Goal: Task Accomplishment & Management: Manage account settings

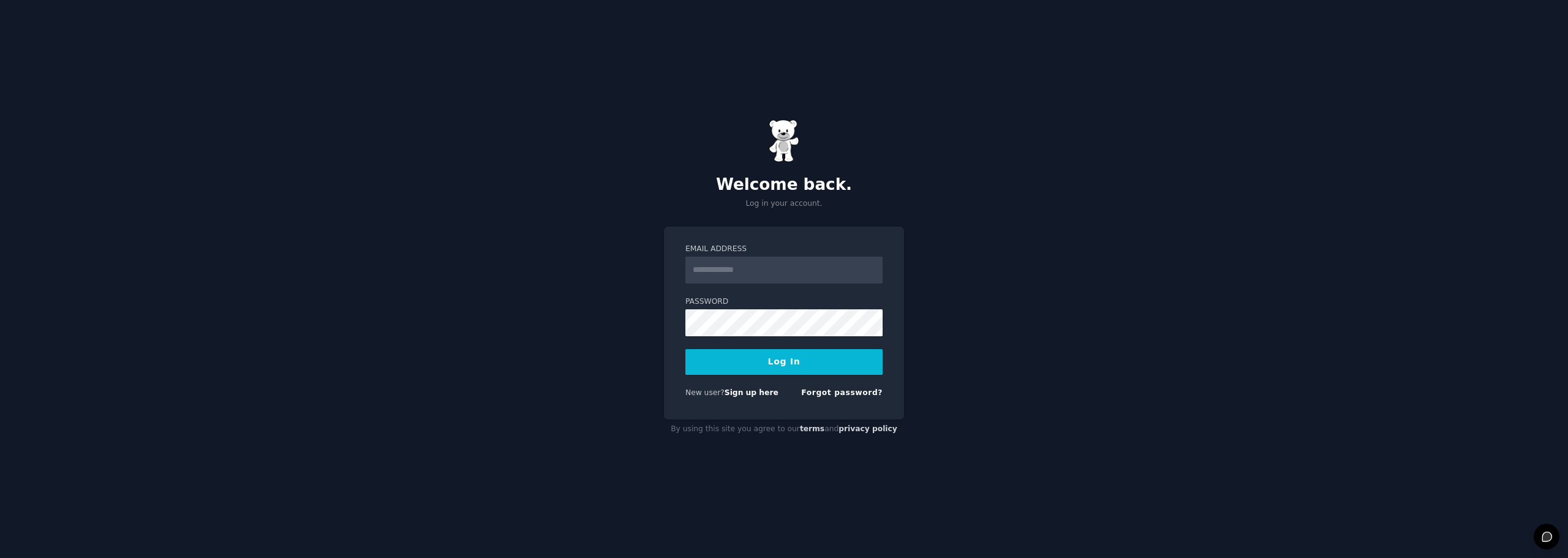
click at [820, 270] on input "Email Address" at bounding box center [784, 269] width 197 height 27
click at [750, 275] on input "Email Address" at bounding box center [784, 269] width 197 height 27
type input "**********"
click at [788, 364] on button "Log In" at bounding box center [784, 361] width 197 height 25
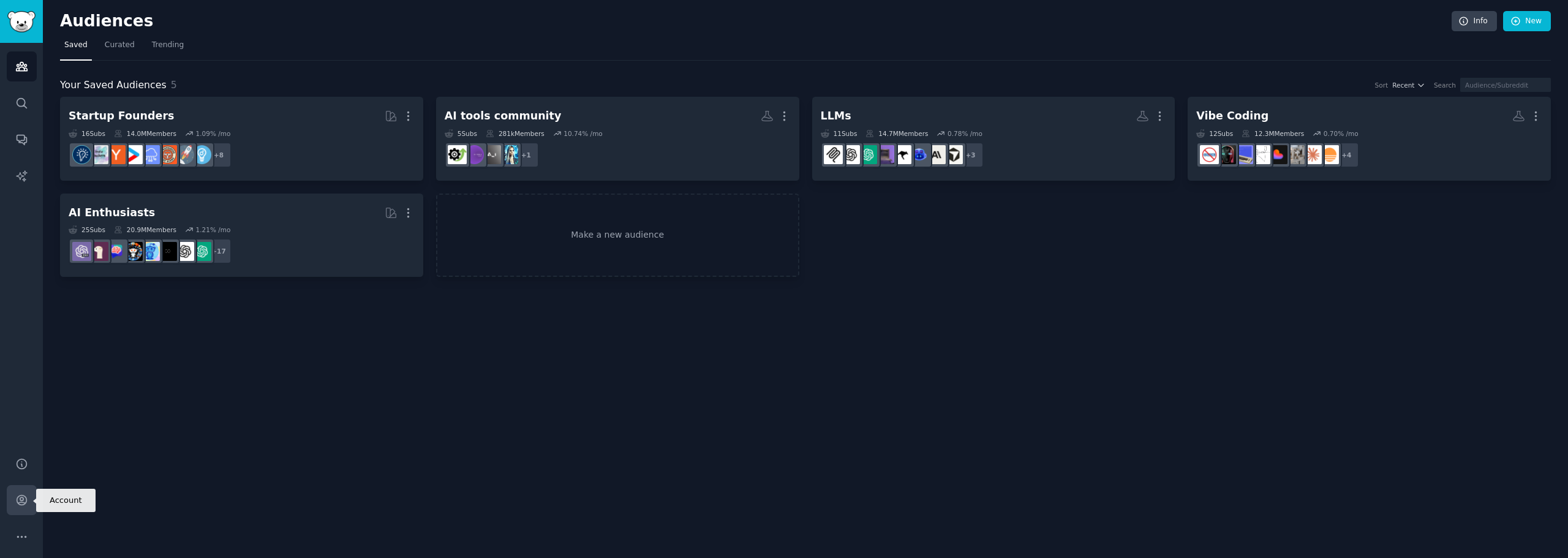
click at [31, 493] on link "Account" at bounding box center [22, 500] width 30 height 30
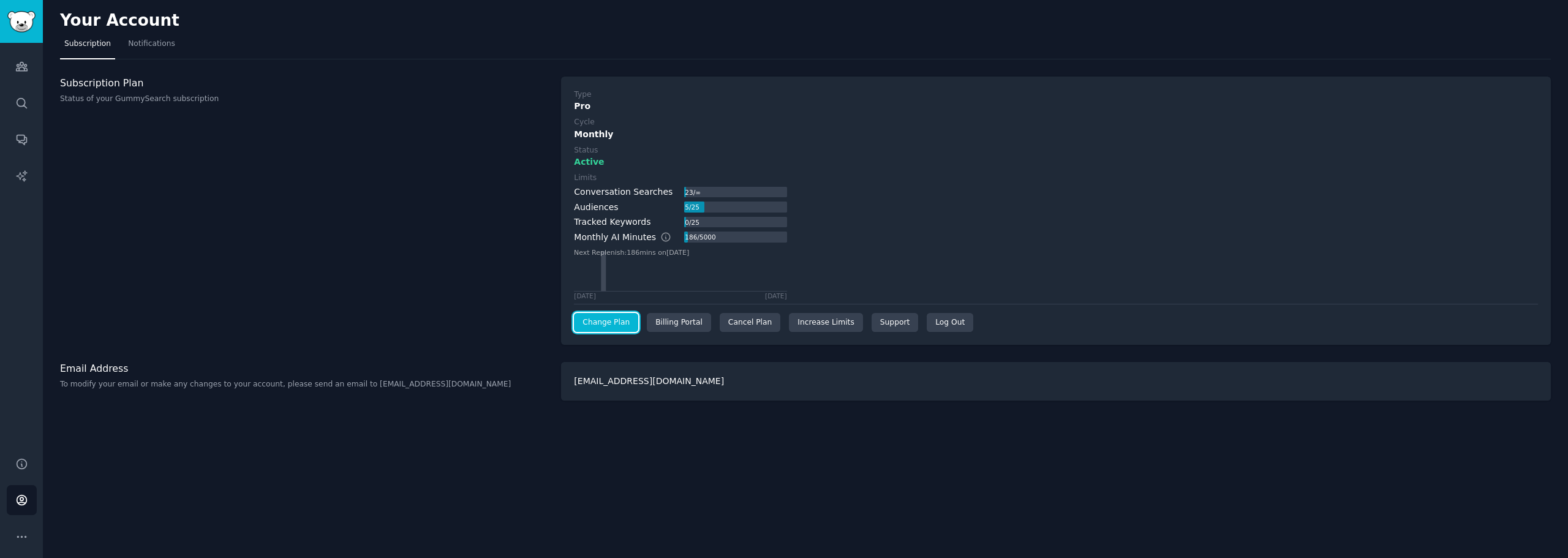
click at [613, 326] on link "Change Plan" at bounding box center [605, 323] width 64 height 19
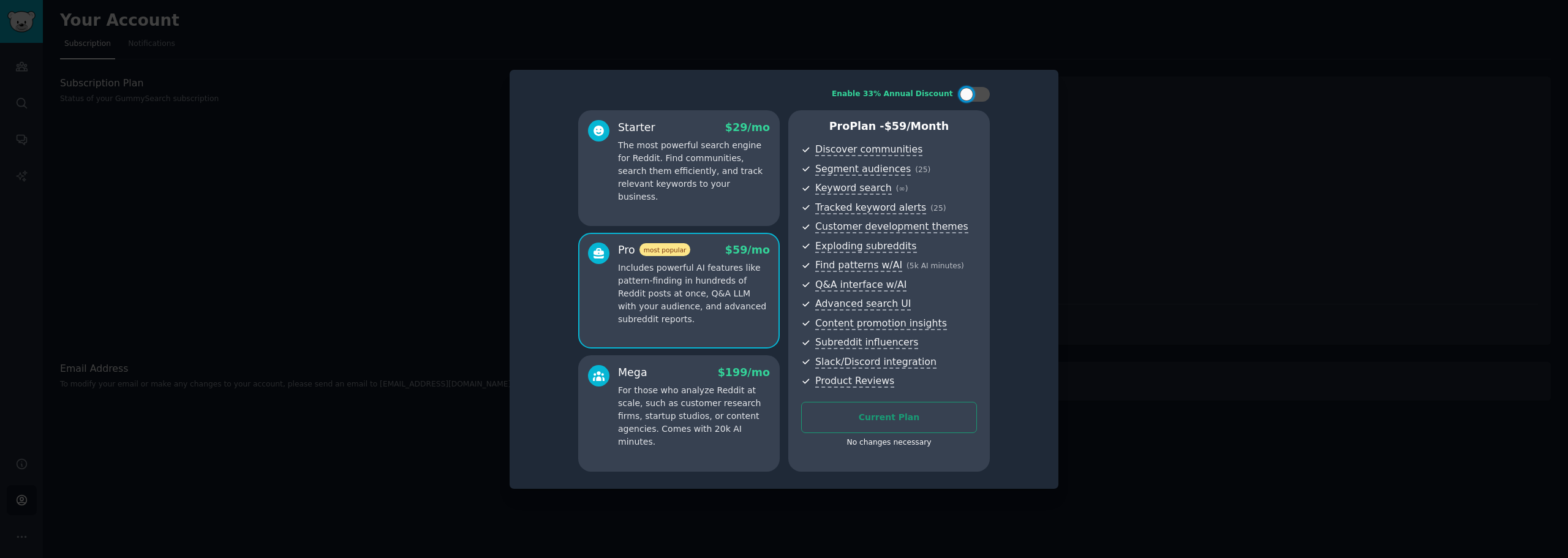
click at [1231, 298] on div at bounding box center [784, 279] width 1568 height 558
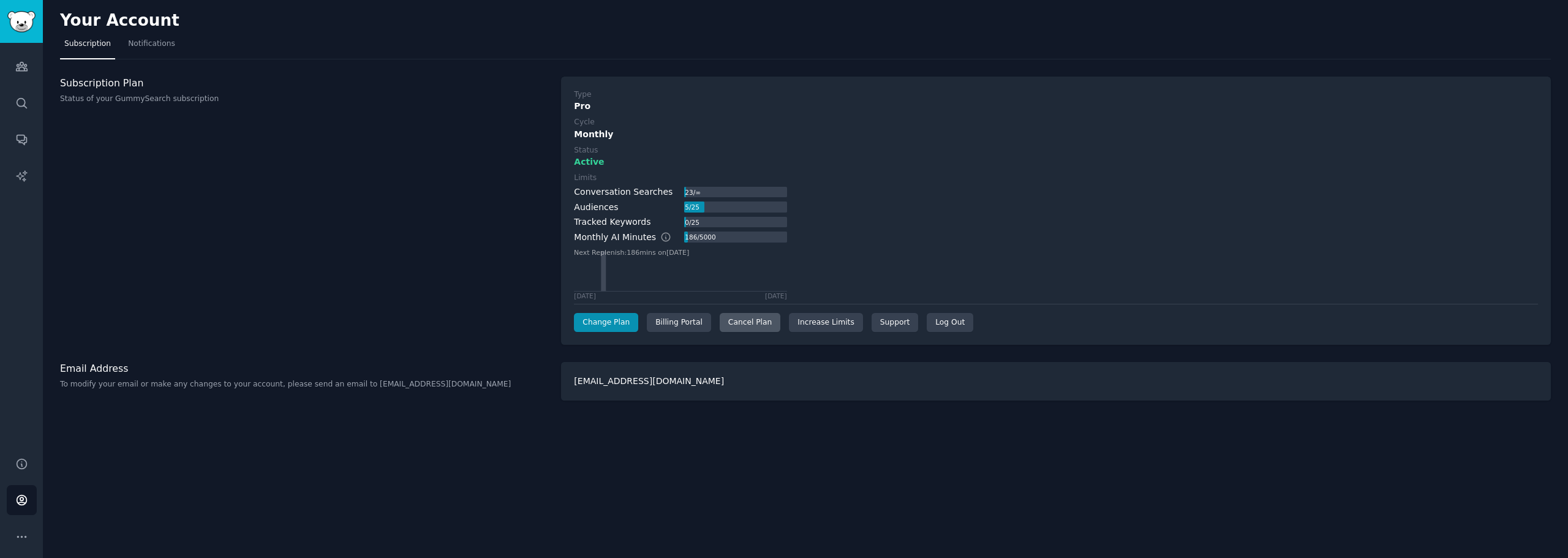
click at [751, 327] on div "Cancel Plan" at bounding box center [749, 323] width 61 height 19
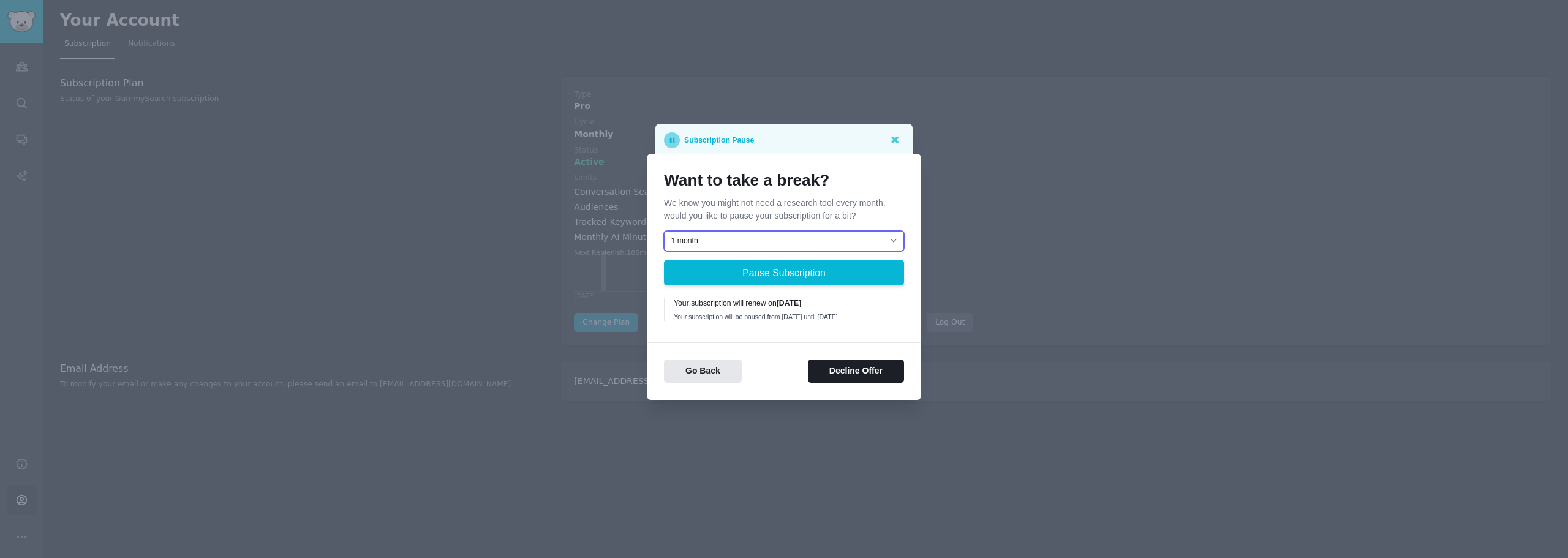
click at [839, 240] on select "1 month 2 months 3 months Choose a custom date to resume" at bounding box center [784, 241] width 240 height 21
click at [963, 212] on div at bounding box center [784, 279] width 1568 height 558
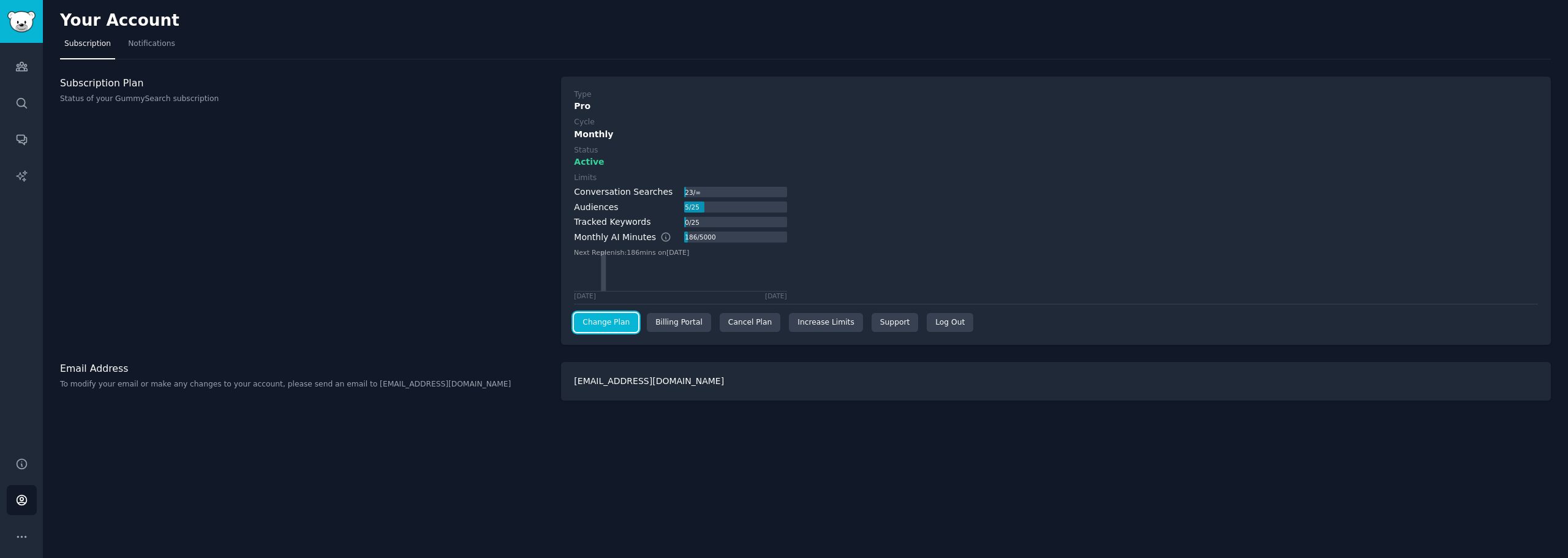
click at [623, 324] on link "Change Plan" at bounding box center [605, 323] width 64 height 19
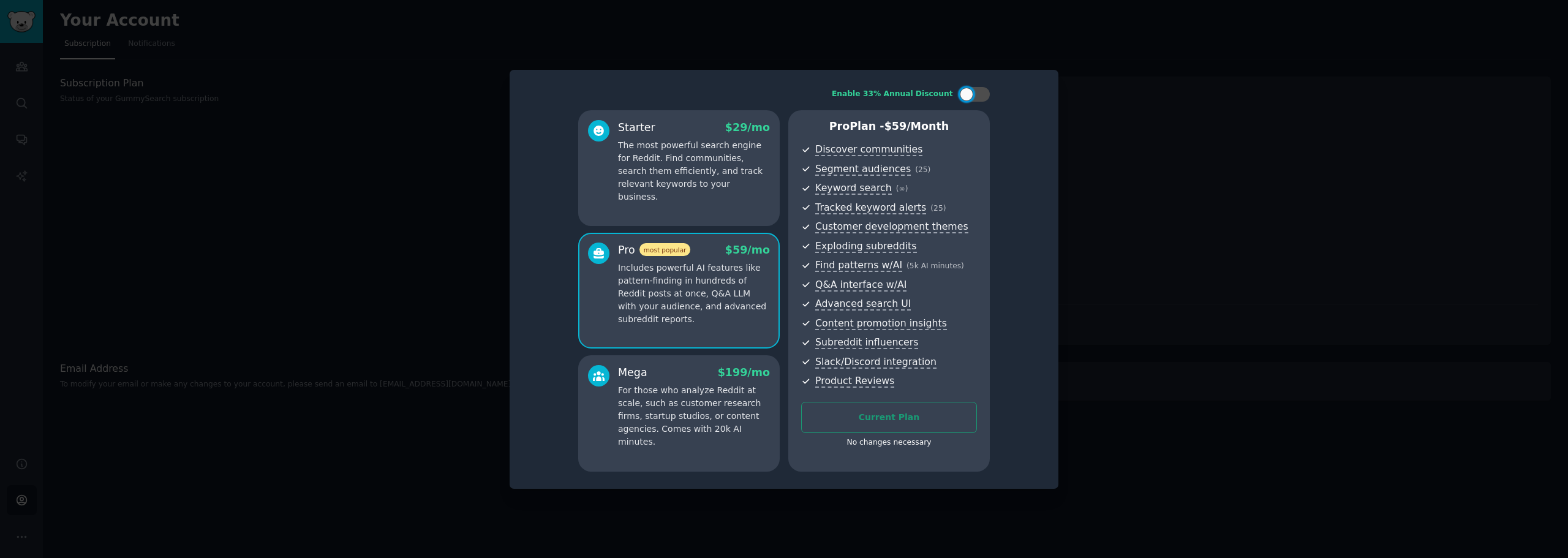
click at [1104, 100] on div at bounding box center [784, 279] width 1568 height 558
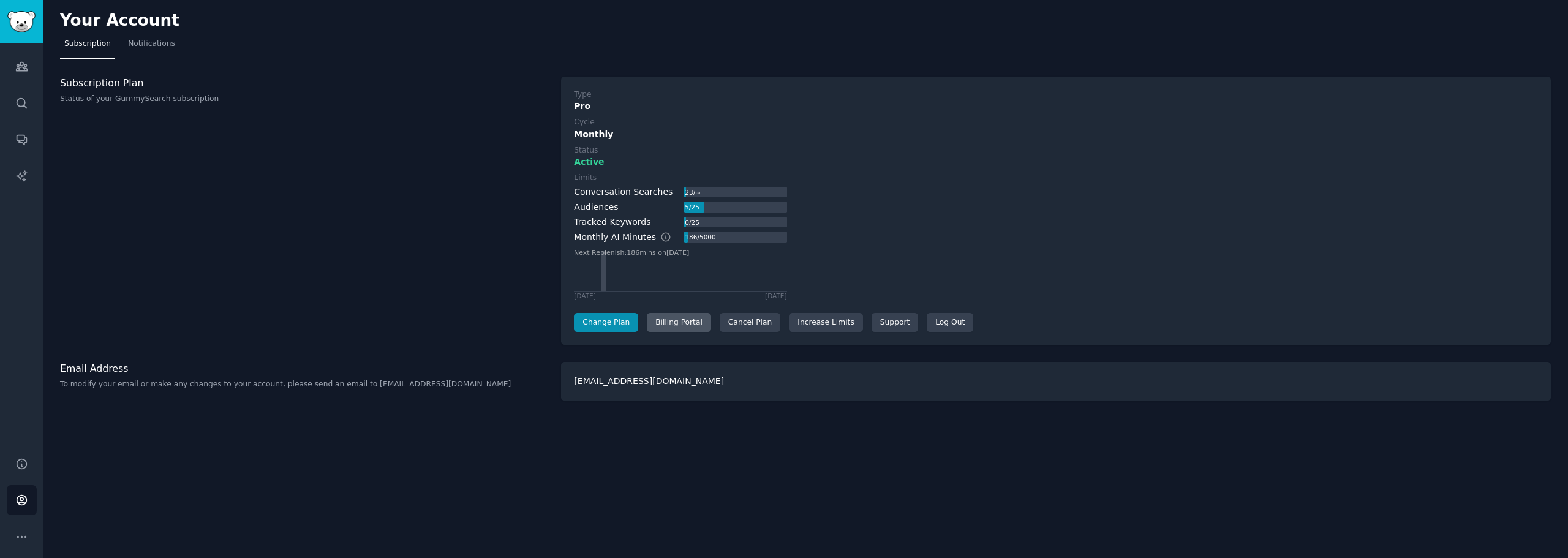
click at [674, 323] on div "Billing Portal" at bounding box center [678, 323] width 64 height 19
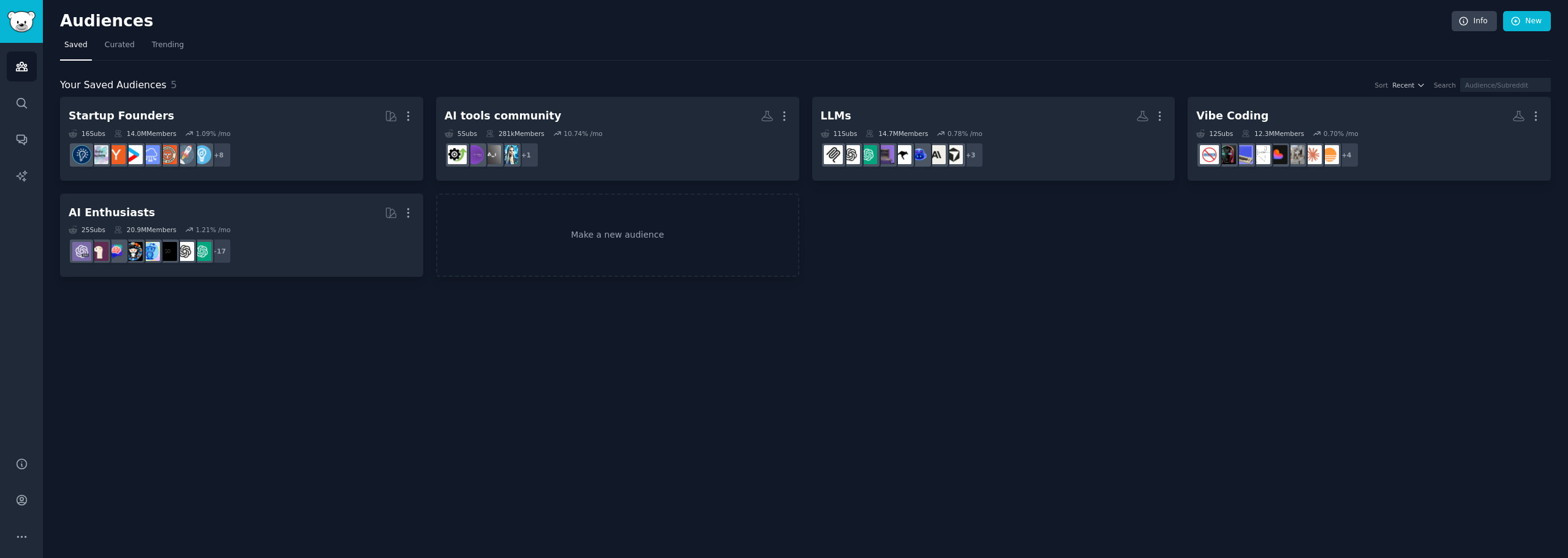
drag, startPoint x: 258, startPoint y: 406, endPoint x: 265, endPoint y: 406, distance: 7.0
click at [258, 406] on div "Audiences Info New Saved Curated Trending Your Saved Audiences 5 Sort Recent Se…" at bounding box center [805, 279] width 1525 height 558
click at [24, 510] on link "Account" at bounding box center [22, 500] width 30 height 30
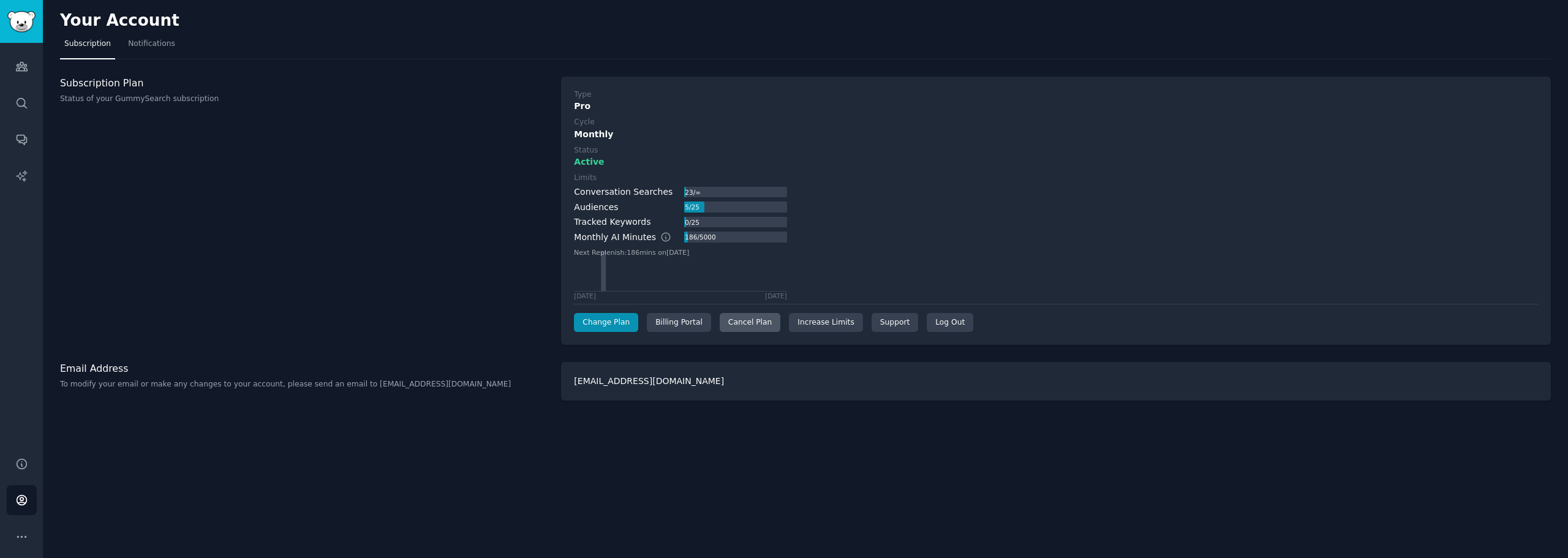
click at [735, 324] on div "Cancel Plan" at bounding box center [749, 323] width 61 height 19
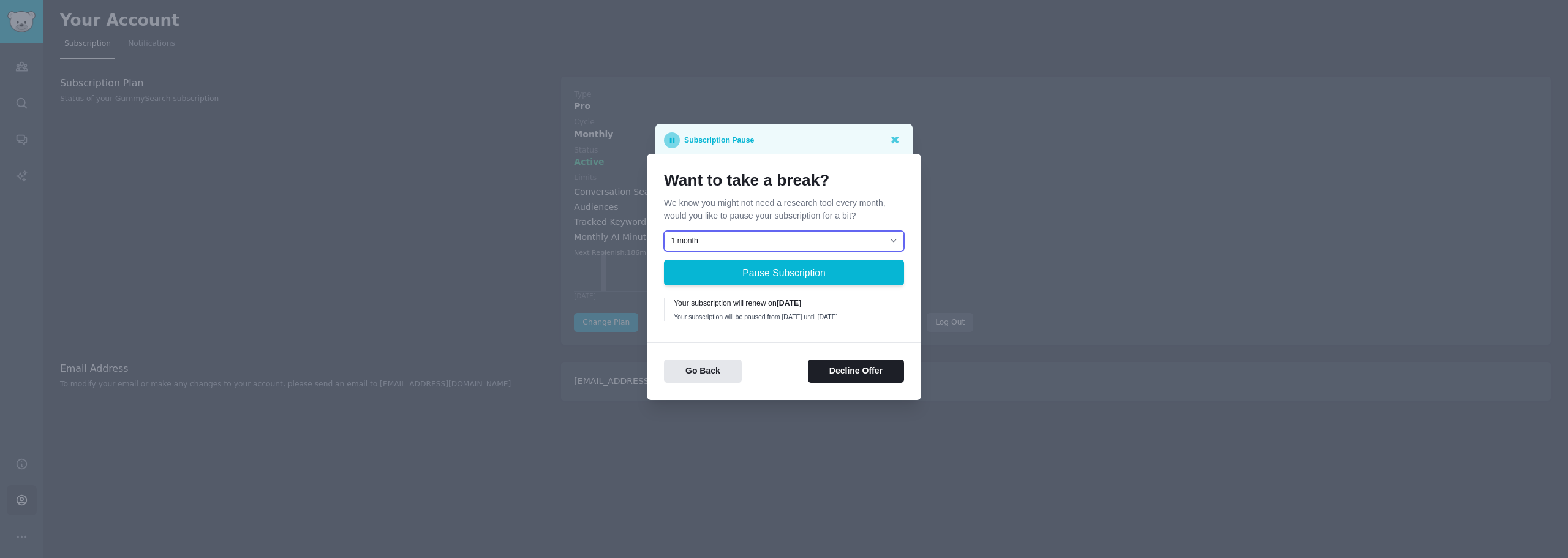
click at [784, 236] on select "1 month 2 months 3 months Choose a custom date to resume" at bounding box center [784, 241] width 240 height 21
select select "[object Object]"
click at [664, 231] on select "1 month 2 months 3 months Choose a custom date to resume" at bounding box center [784, 241] width 240 height 21
click at [832, 280] on button "Pause Subscription" at bounding box center [784, 272] width 240 height 25
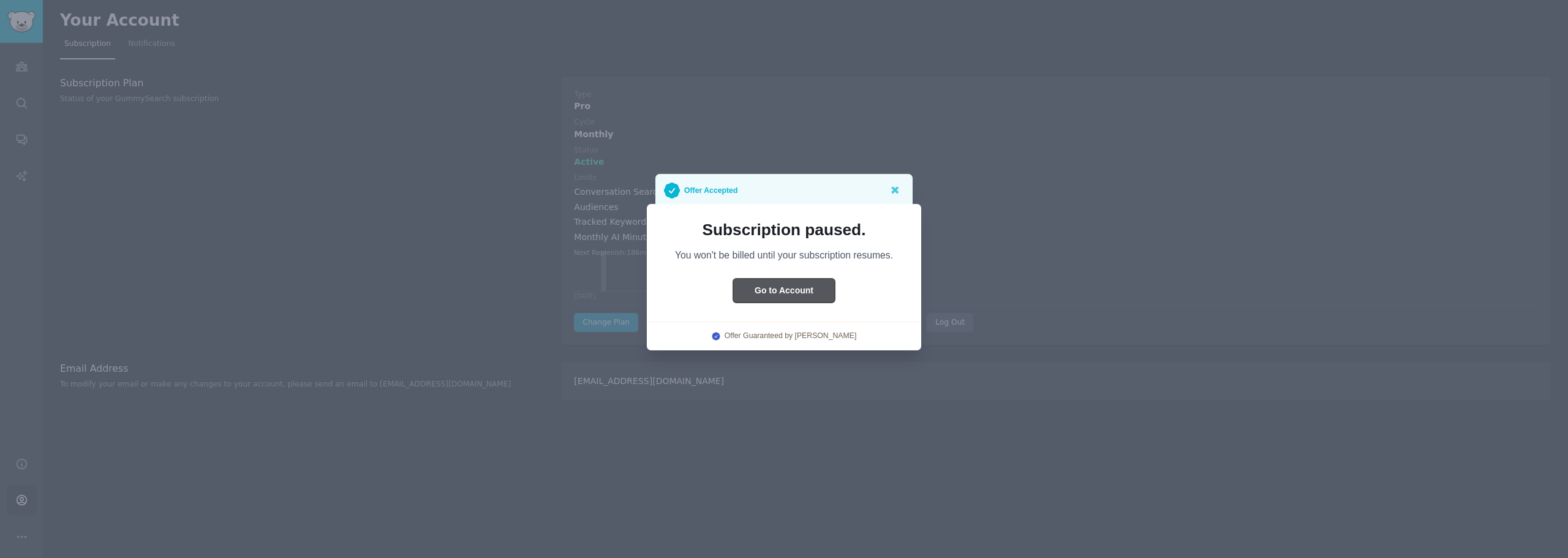
click at [804, 291] on button "Go to Account" at bounding box center [784, 290] width 102 height 24
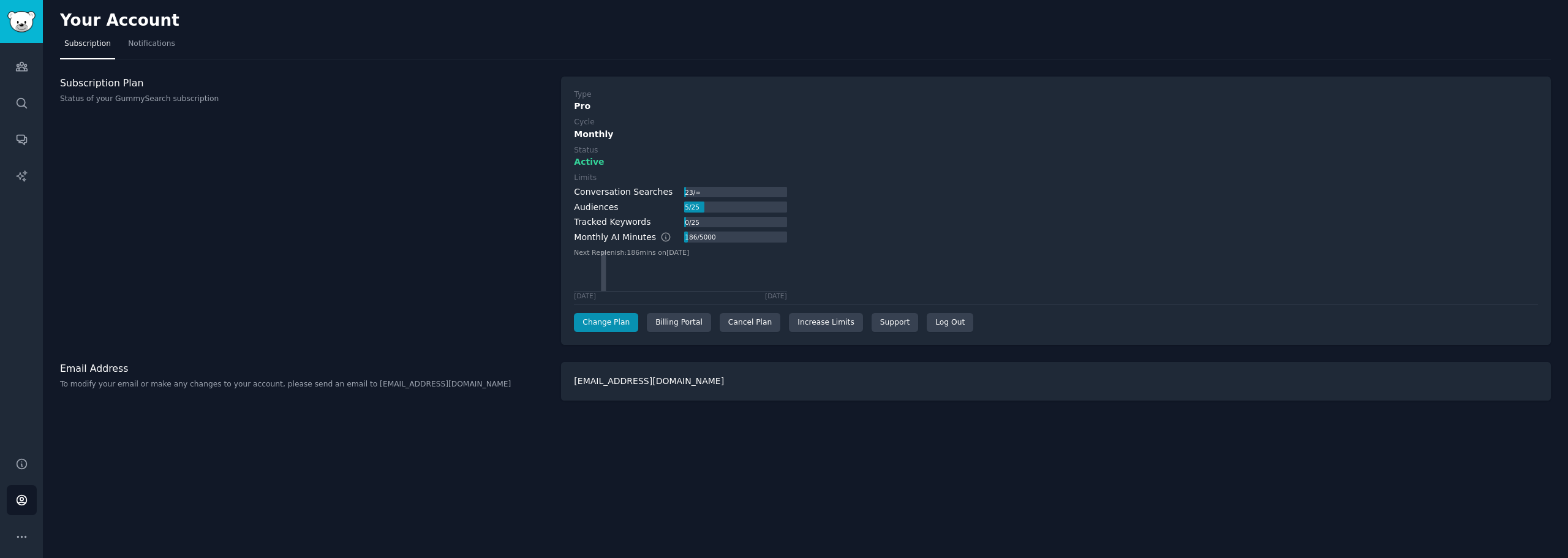
click at [897, 168] on div "Type Pro Cycle Monthly Status Active Limits Conversation Searches 23 / ∞ Audien…" at bounding box center [1056, 211] width 964 height 243
